Goal: Submit feedback/report problem

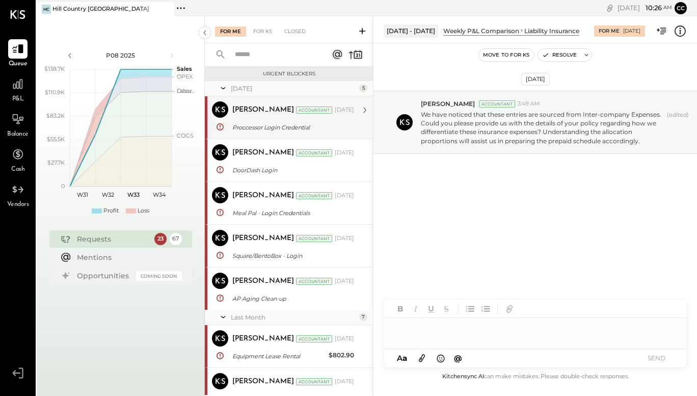
click at [298, 120] on div "[PERSON_NAME] Accountant [DATE] Proccessor Login Credential Thank you for the u…" at bounding box center [293, 117] width 122 height 32
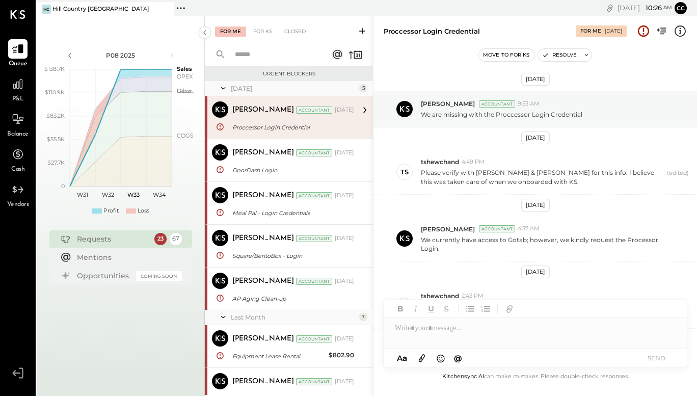
scroll to position [146, 0]
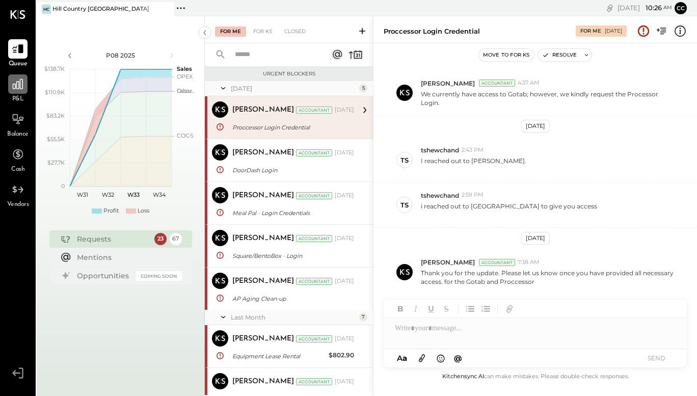
click at [11, 85] on icon at bounding box center [17, 83] width 13 height 13
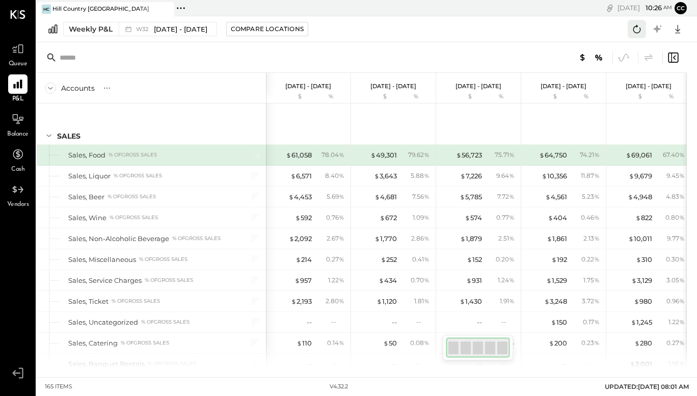
click at [637, 32] on icon at bounding box center [636, 28] width 13 height 13
click at [520, 31] on div "Weekly P&L W32 [DATE] - [DATE] Compare Locations Google Sheets Excel" at bounding box center [367, 29] width 660 height 26
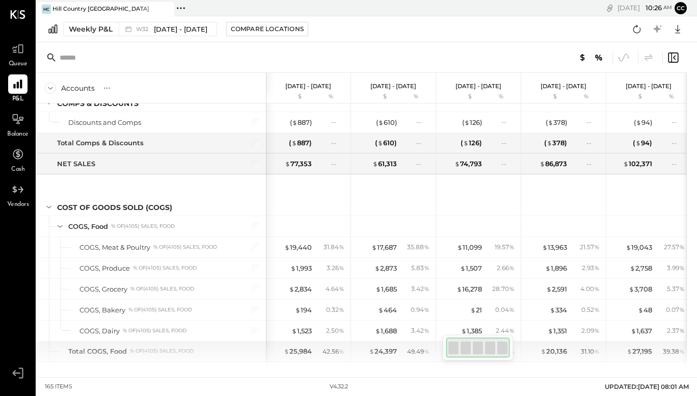
scroll to position [325, 0]
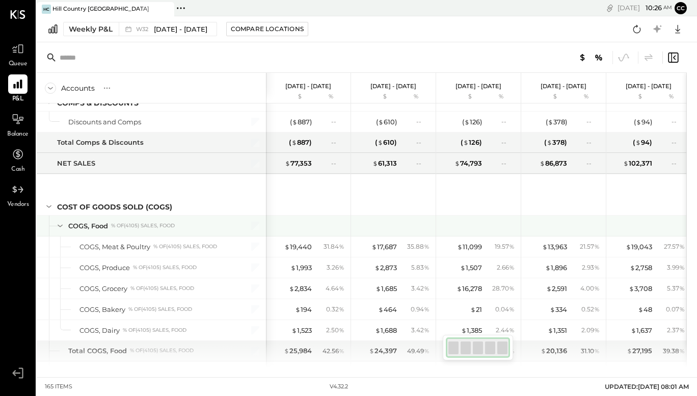
click at [95, 228] on div "COGS, Food" at bounding box center [88, 226] width 40 height 10
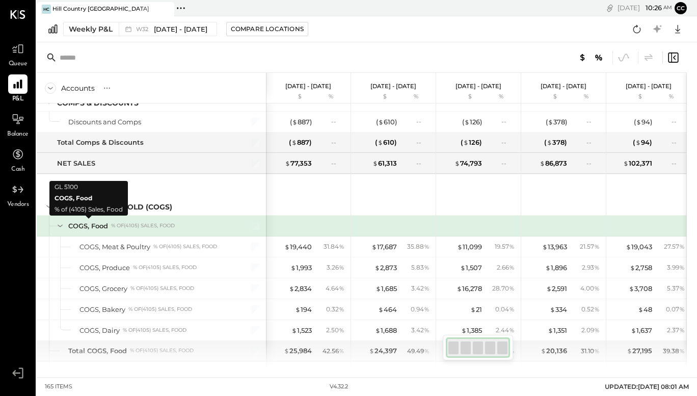
click at [95, 228] on div "COGS, Food" at bounding box center [88, 226] width 40 height 10
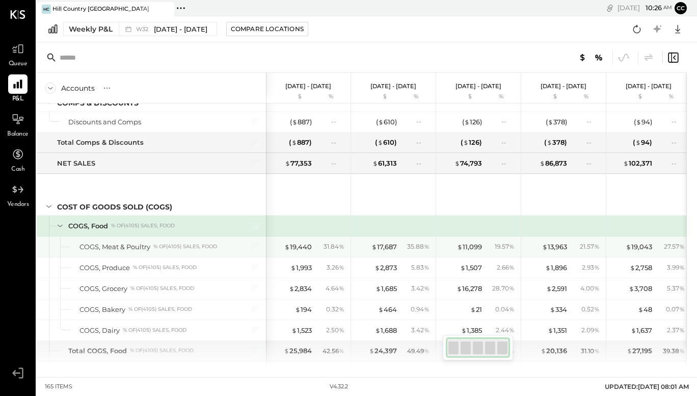
click at [152, 247] on div "COGS, Meat & Poultry % of (4105) Sales, Food" at bounding box center [155, 247] width 152 height 10
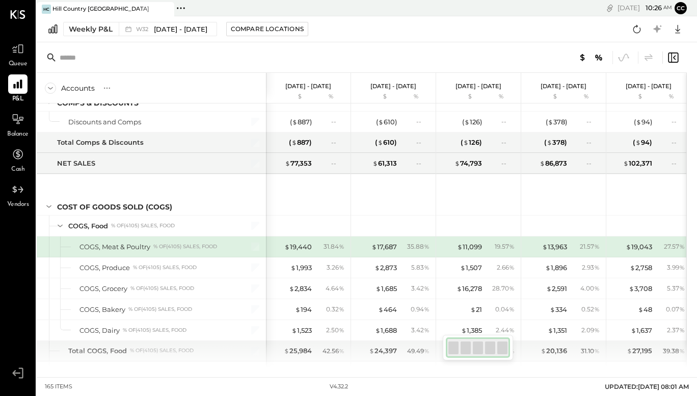
click at [152, 247] on div "COGS, Meat & Poultry % of (4105) Sales, Food" at bounding box center [155, 247] width 152 height 10
click at [306, 242] on div "$ 19,440" at bounding box center [298, 247] width 28 height 10
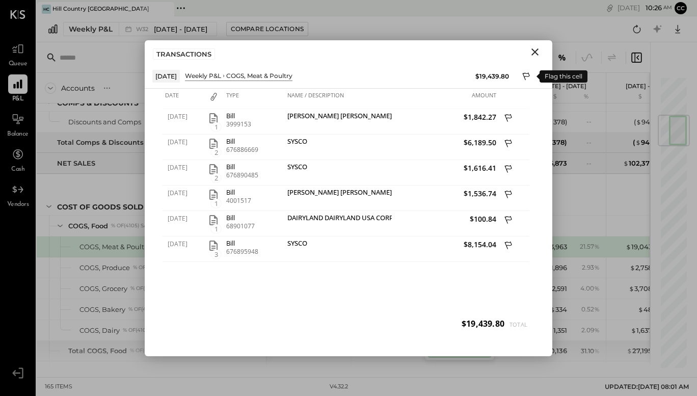
click at [525, 77] on icon at bounding box center [526, 77] width 9 height 12
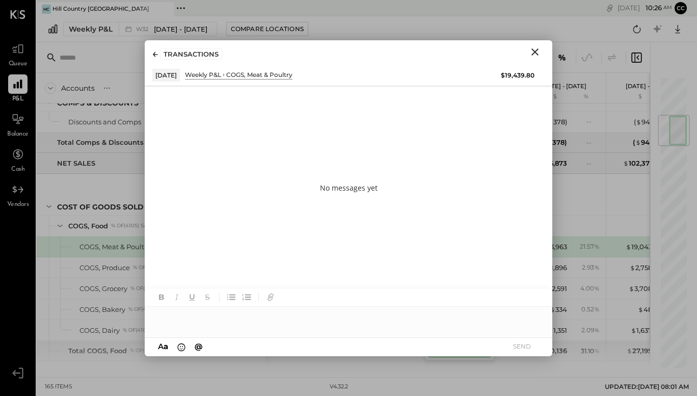
click at [197, 313] on div at bounding box center [349, 317] width 408 height 20
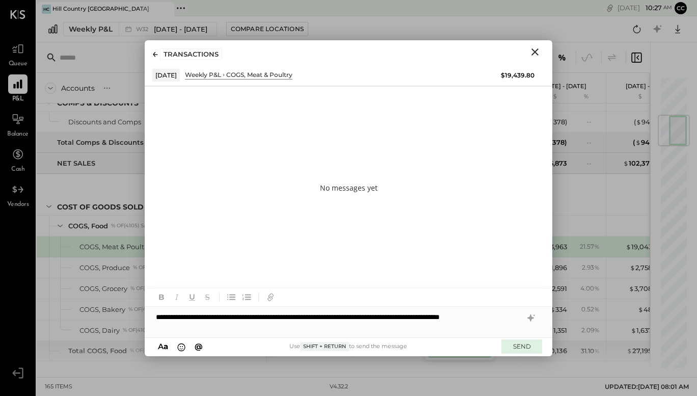
click at [522, 344] on button "SEND" at bounding box center [521, 346] width 41 height 14
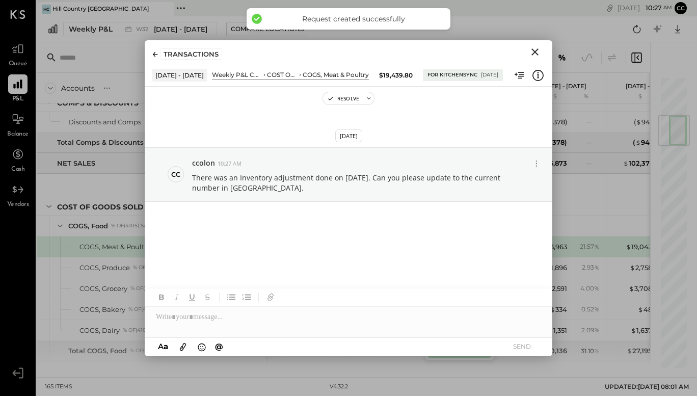
click at [536, 49] on icon "Close" at bounding box center [534, 51] width 7 height 7
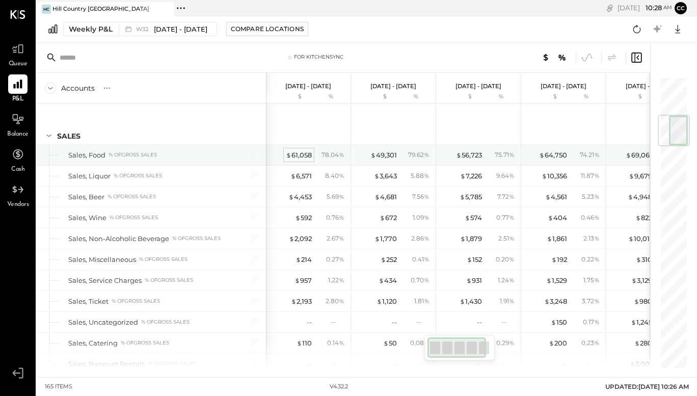
click at [307, 154] on div "$ 61,058" at bounding box center [299, 155] width 26 height 10
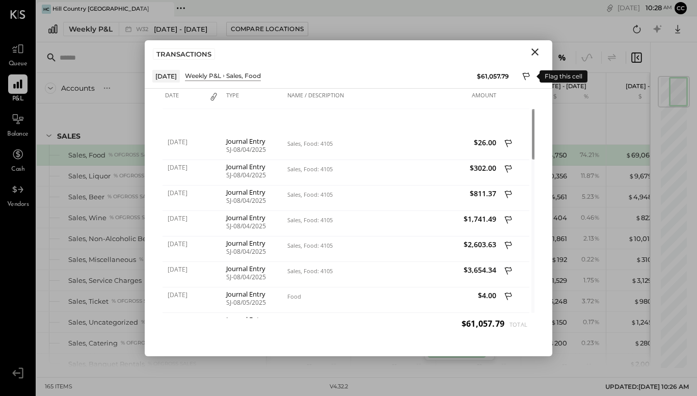
click at [523, 75] on icon at bounding box center [526, 77] width 9 height 12
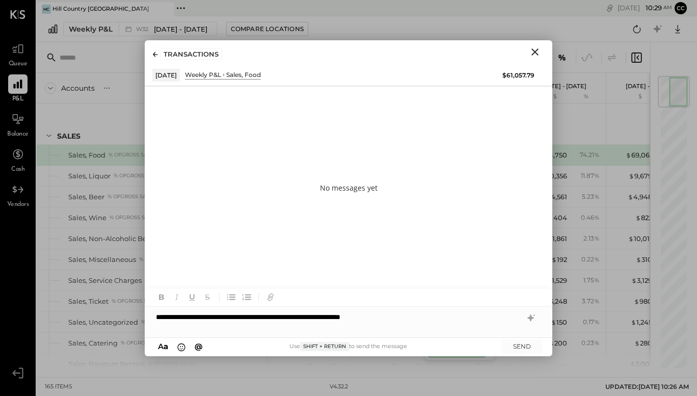
click at [347, 319] on div "**********" at bounding box center [349, 317] width 408 height 20
click at [420, 315] on div "**********" at bounding box center [349, 317] width 408 height 20
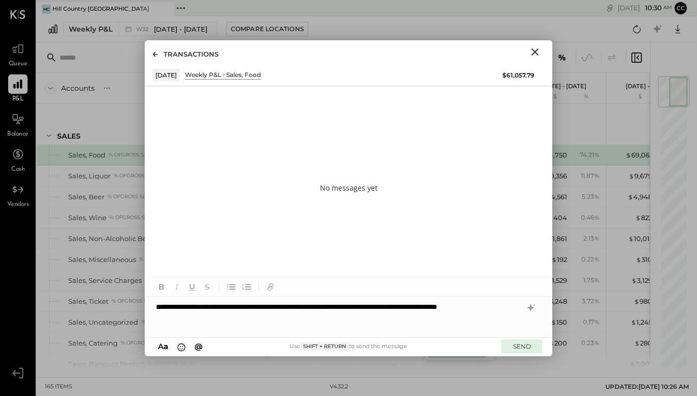
click at [507, 344] on button "SEND" at bounding box center [521, 346] width 41 height 14
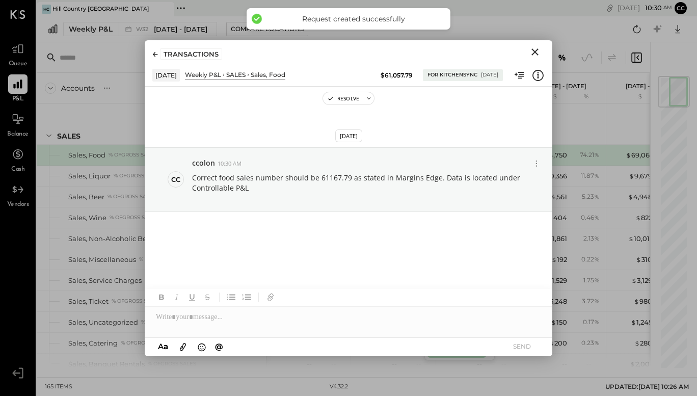
click at [535, 50] on icon "Close" at bounding box center [534, 51] width 7 height 7
